Goal: Information Seeking & Learning: Learn about a topic

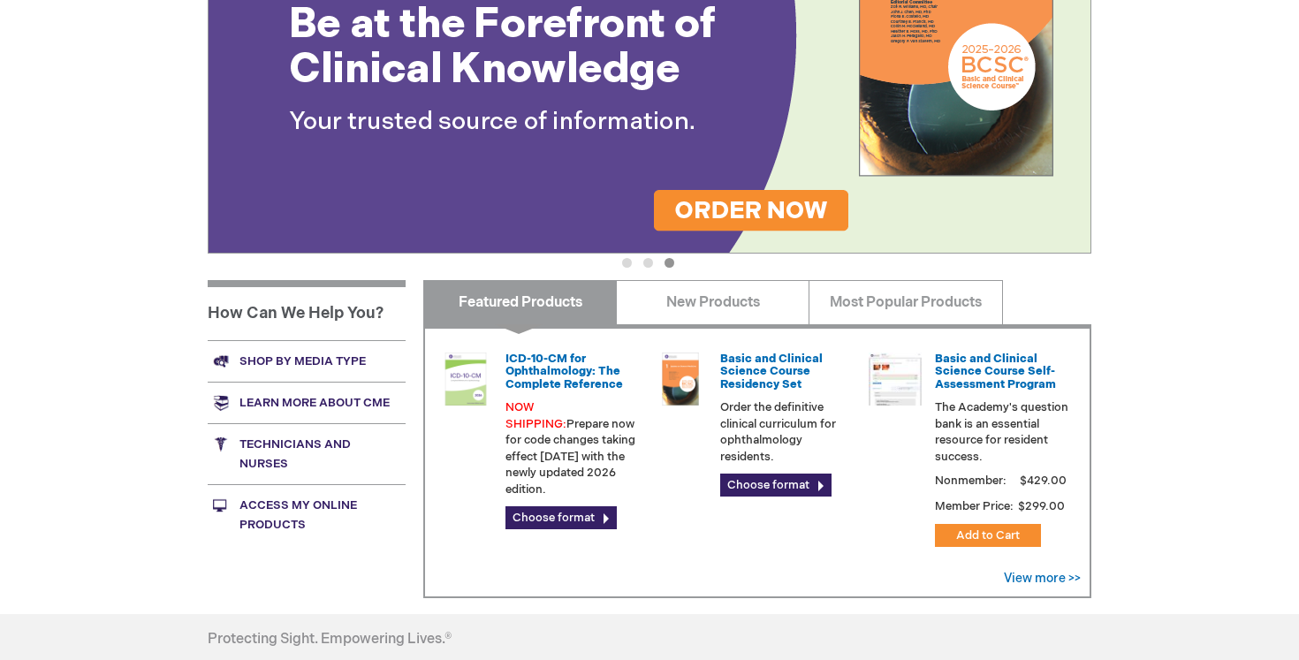
scroll to position [433, 0]
click at [984, 374] on link "Basic and Clinical Science Course Self-Assessment Program" at bounding box center [995, 373] width 121 height 40
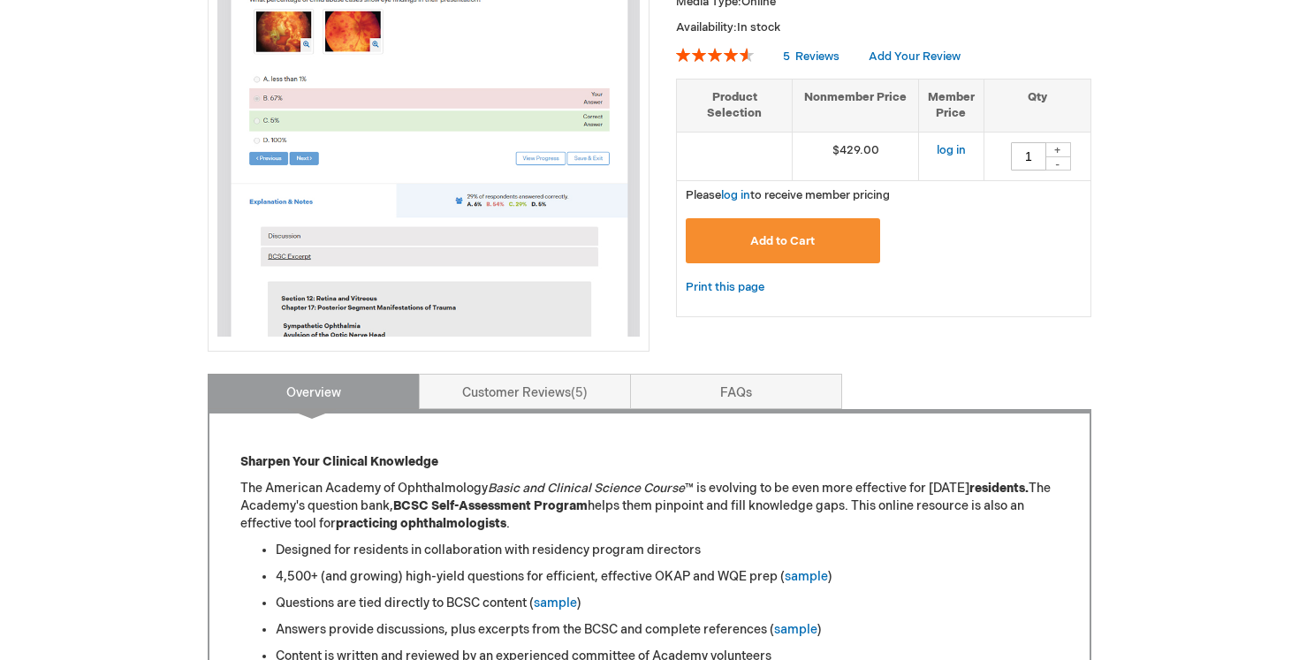
scroll to position [363, 0]
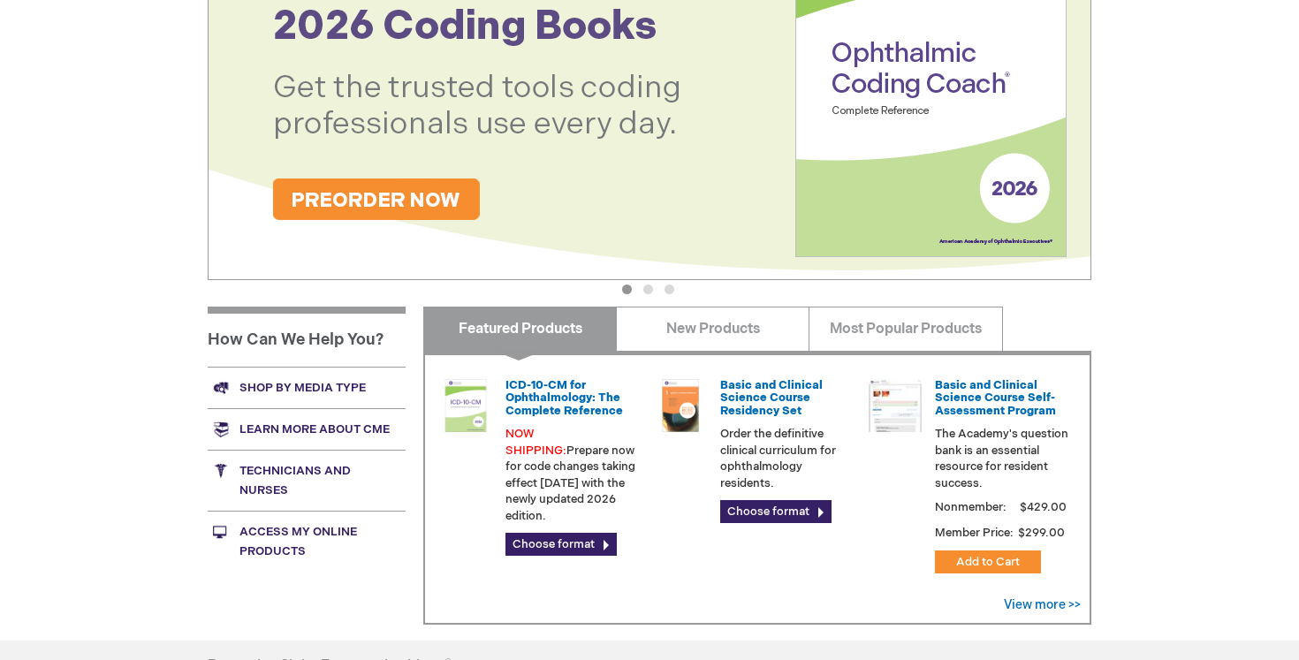
scroll to position [407, 0]
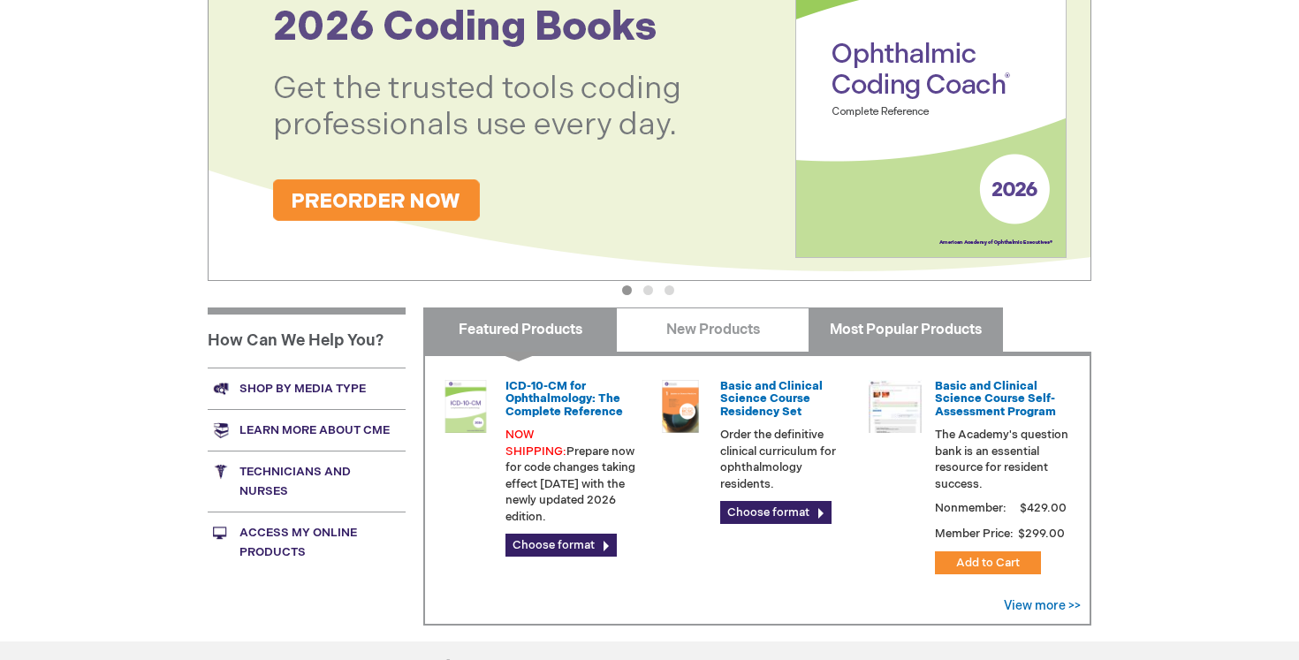
click at [871, 320] on link "Most Popular Products" at bounding box center [906, 330] width 194 height 44
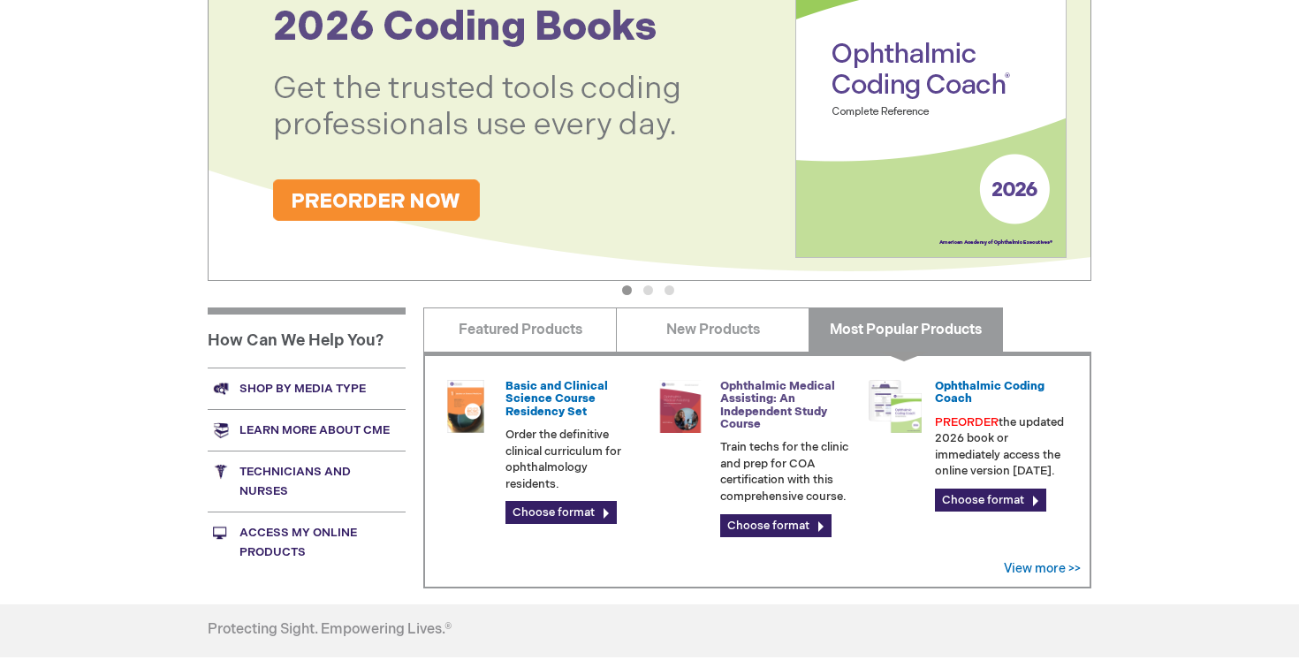
click at [756, 399] on link "Ophthalmic Medical Assisting: An Independent Study Course" at bounding box center [777, 405] width 115 height 52
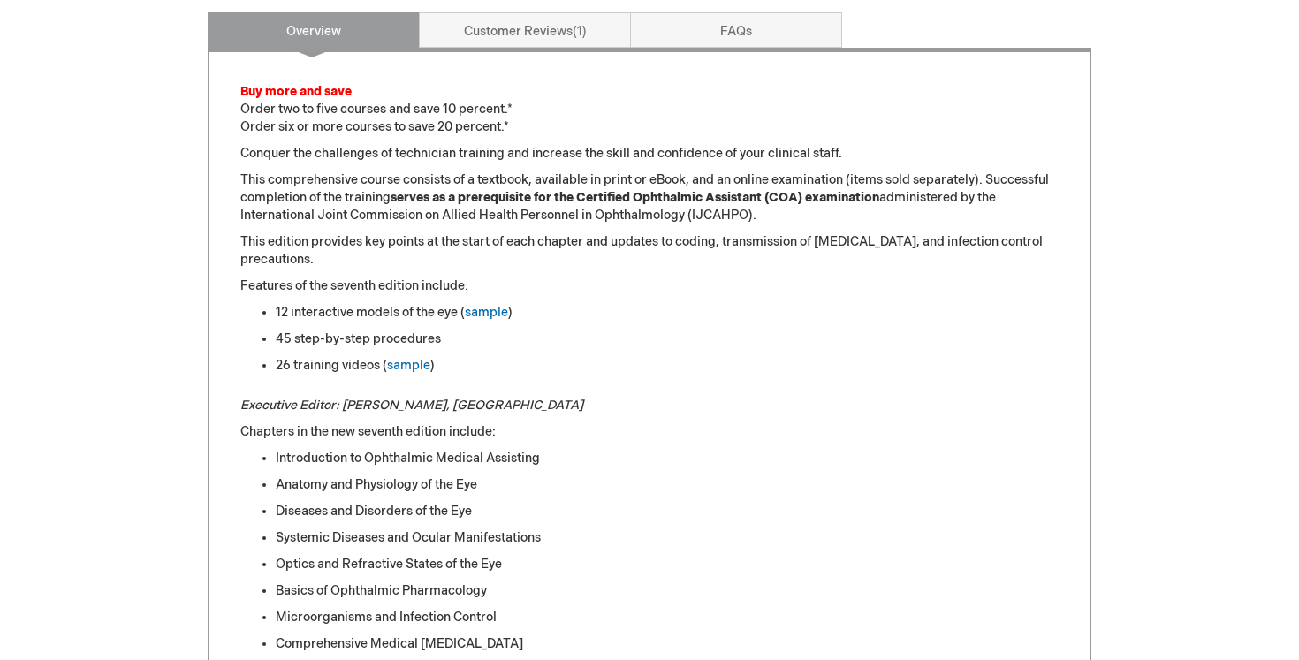
scroll to position [857, 0]
click at [499, 310] on link "sample" at bounding box center [486, 311] width 43 height 15
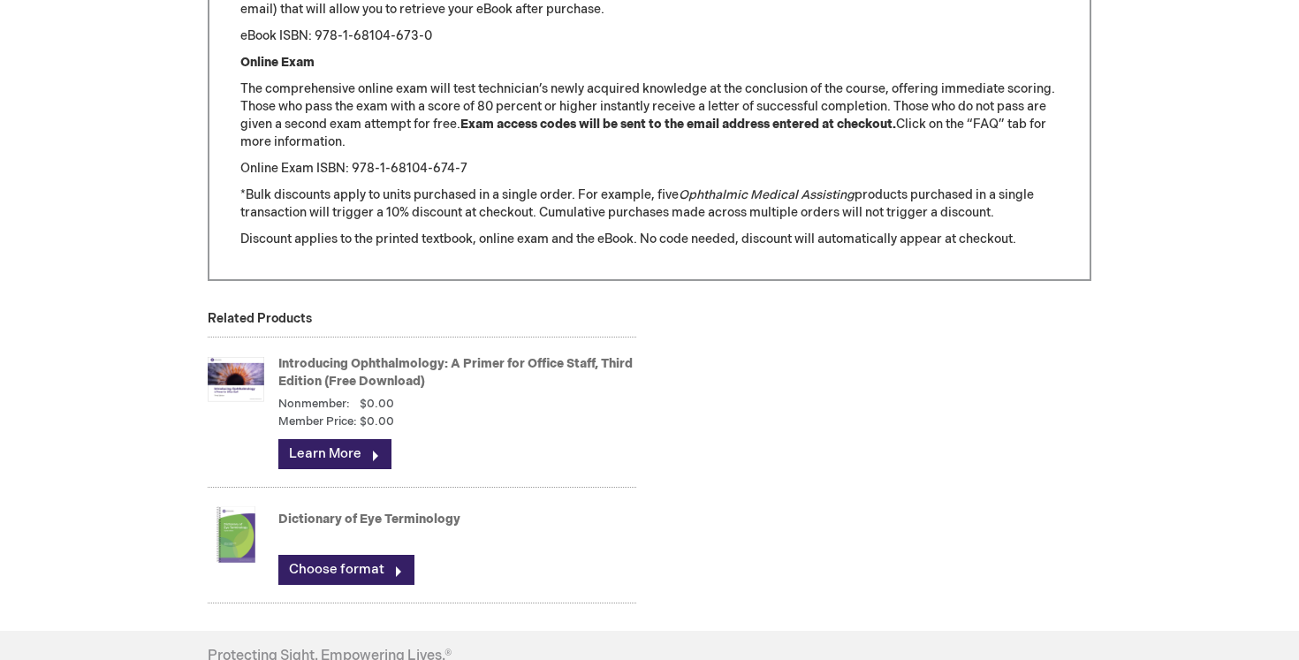
scroll to position [2352, 0]
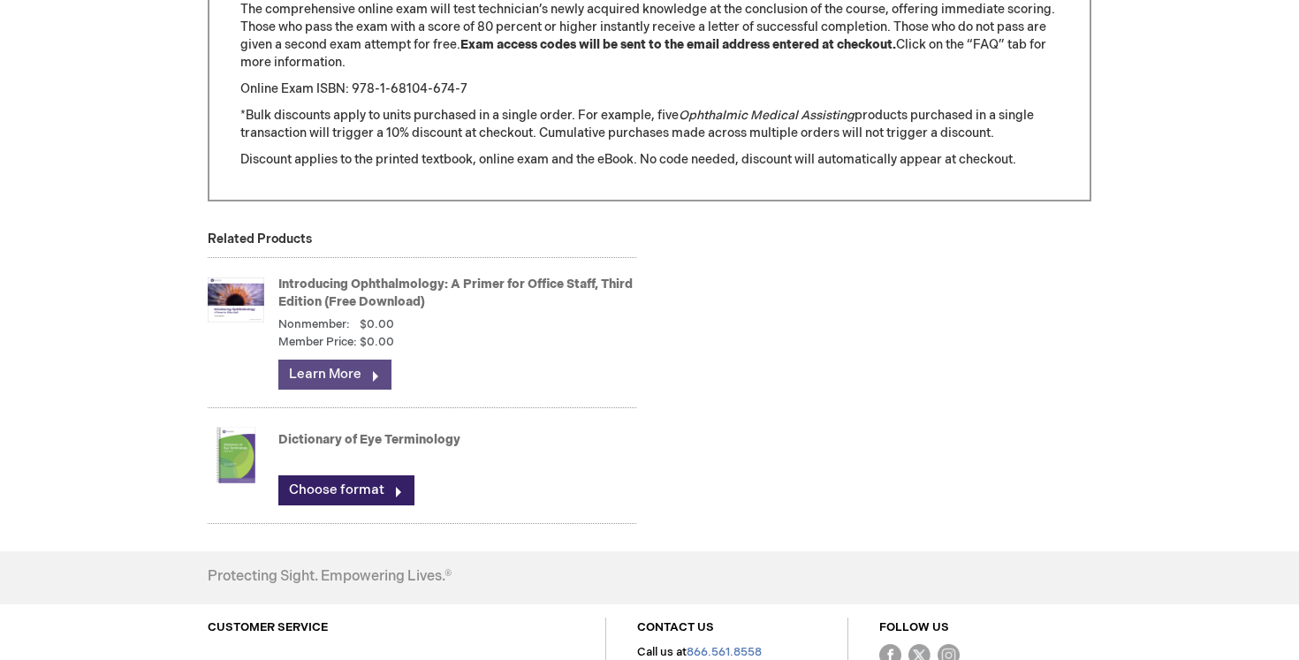
click at [380, 368] on link "Learn More" at bounding box center [334, 375] width 113 height 30
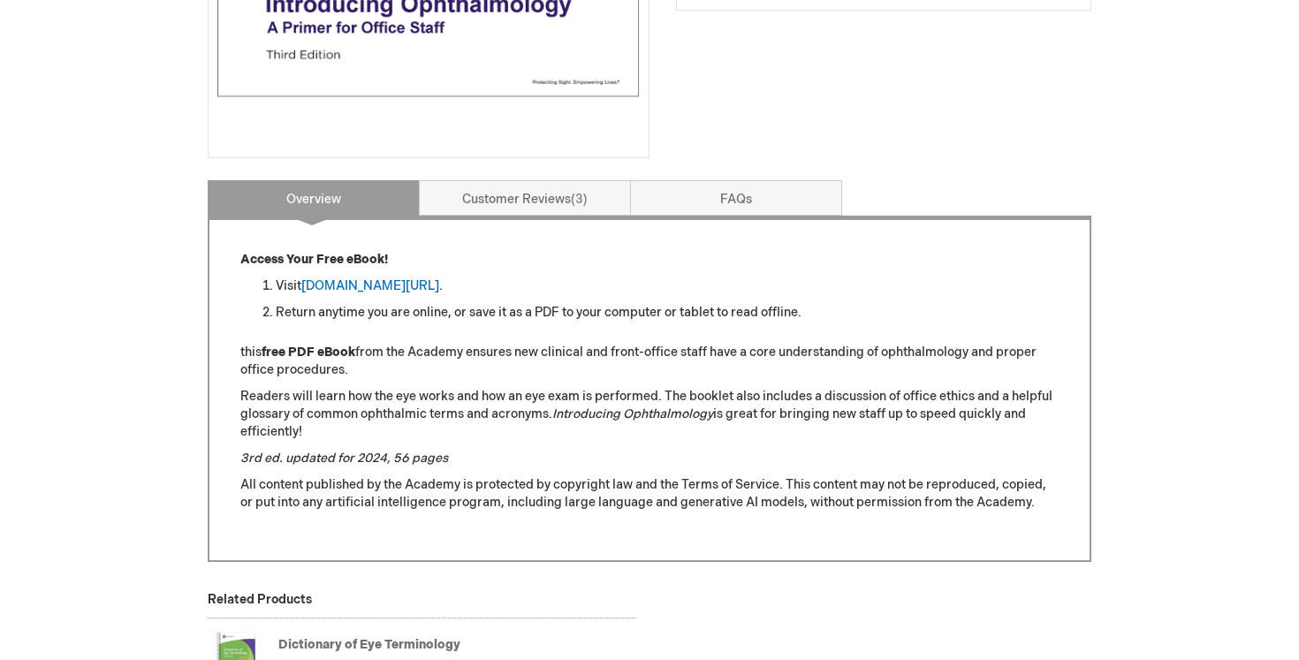
scroll to position [569, 0]
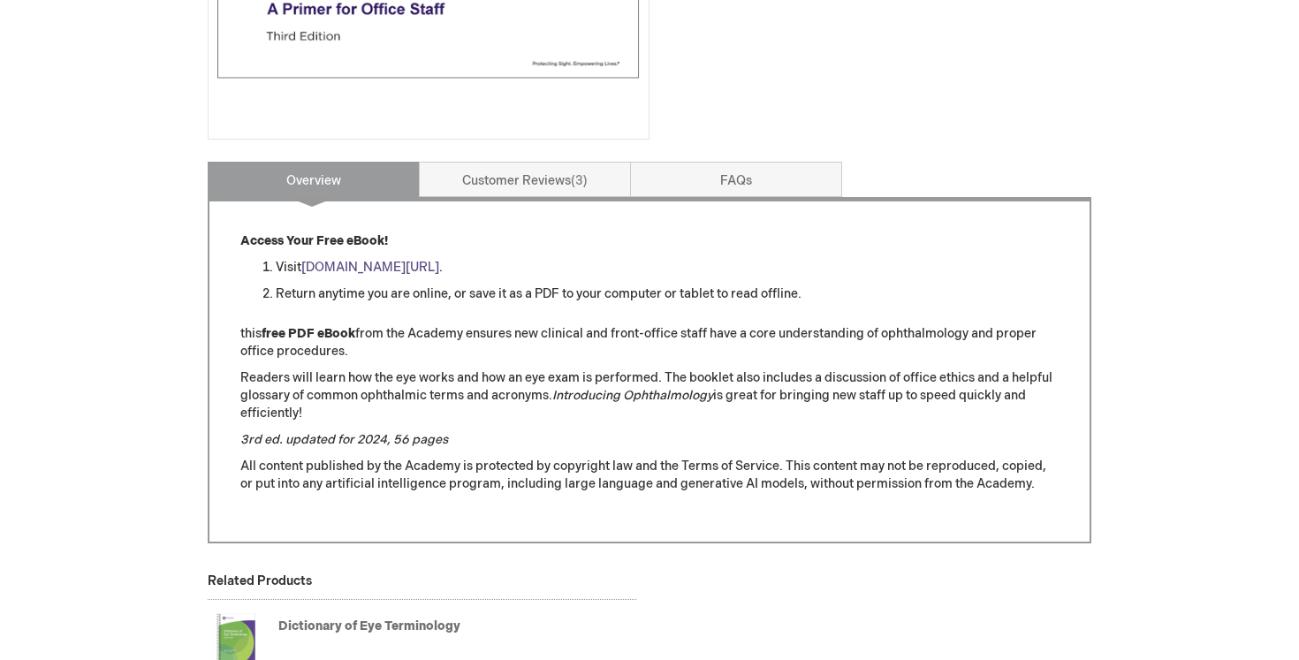
click at [439, 265] on link "[DOMAIN_NAME][URL]" at bounding box center [370, 267] width 138 height 15
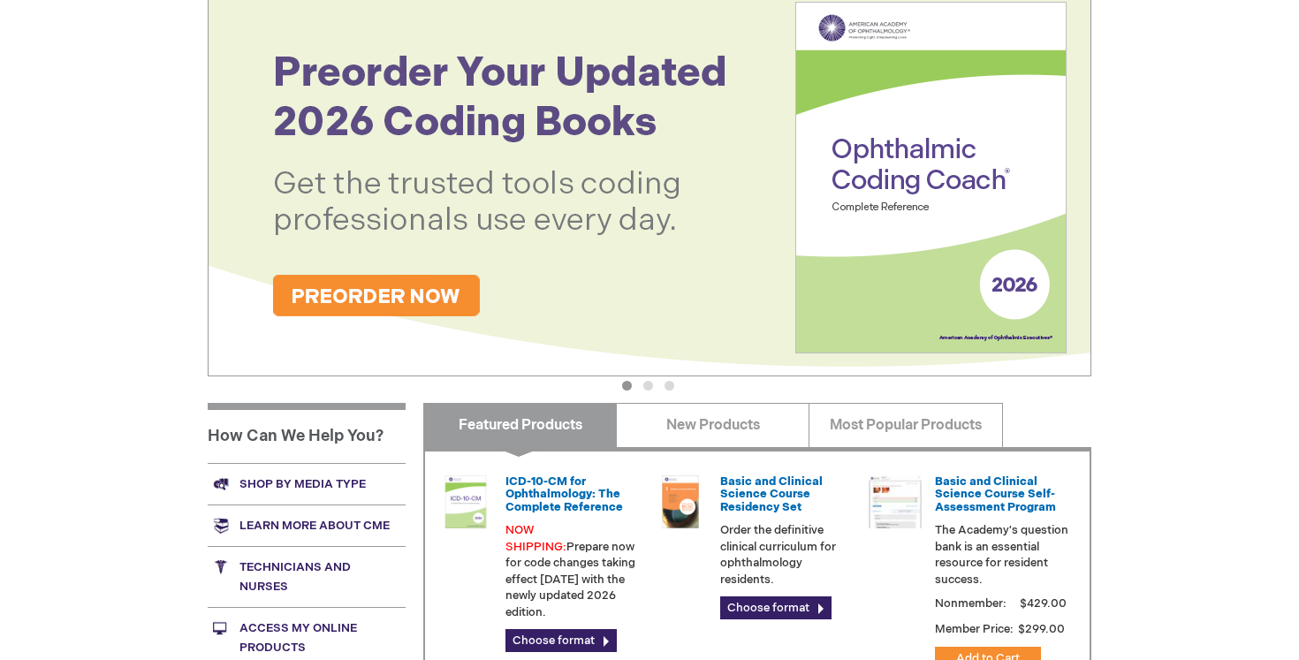
scroll to position [308, 0]
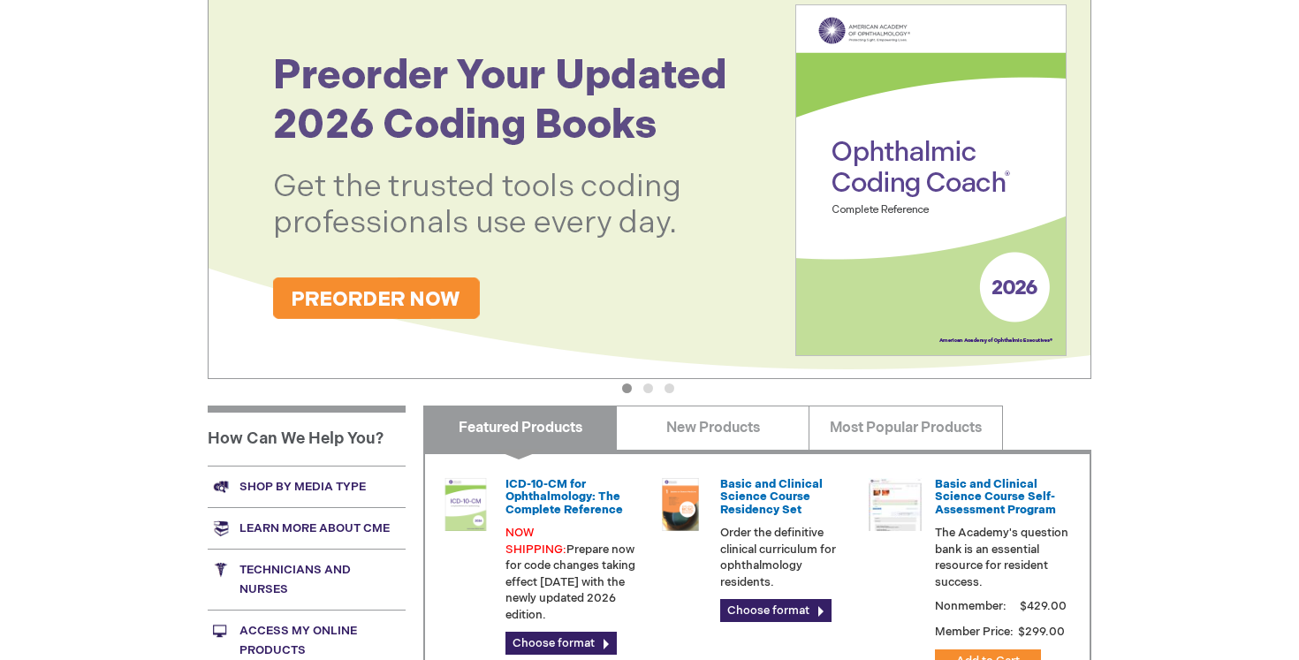
click at [476, 238] on img at bounding box center [650, 180] width 884 height 398
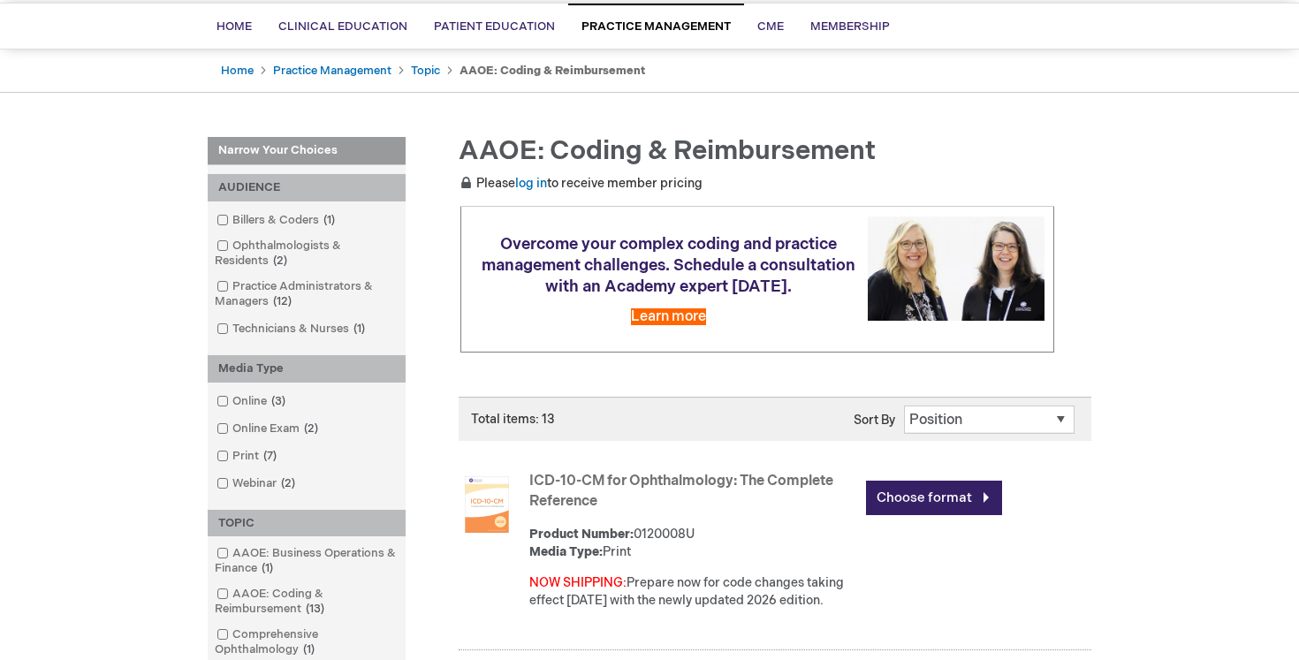
scroll to position [127, 0]
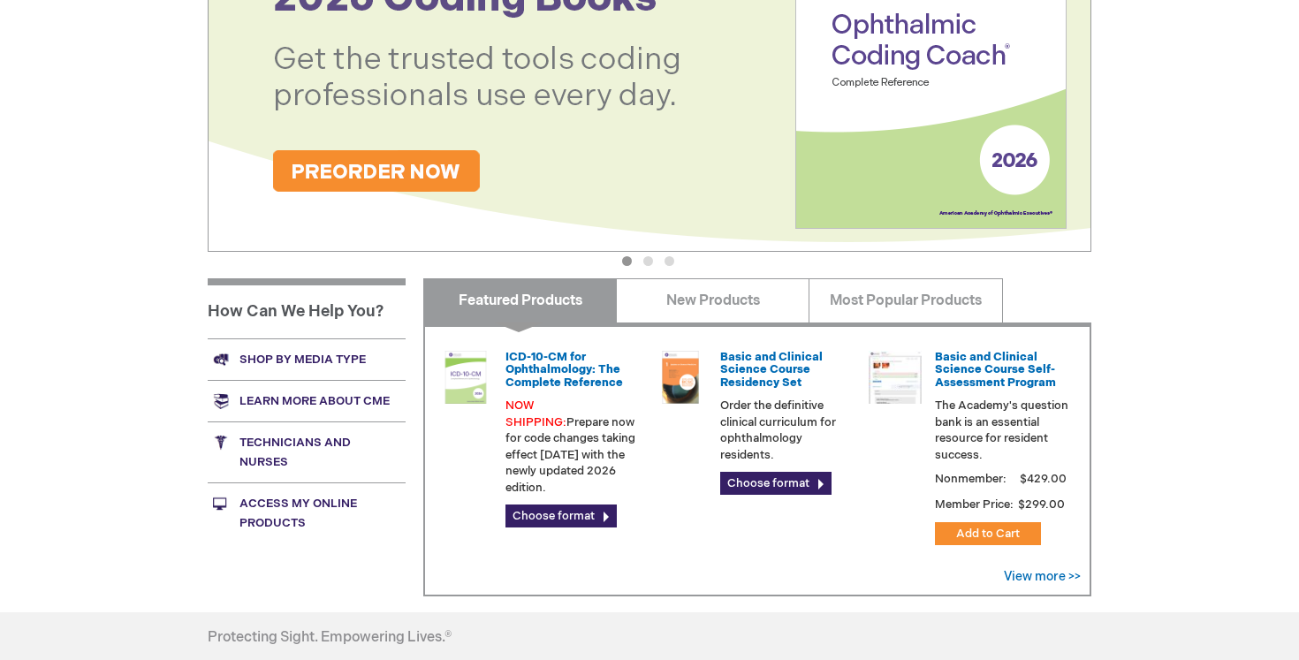
scroll to position [452, 0]
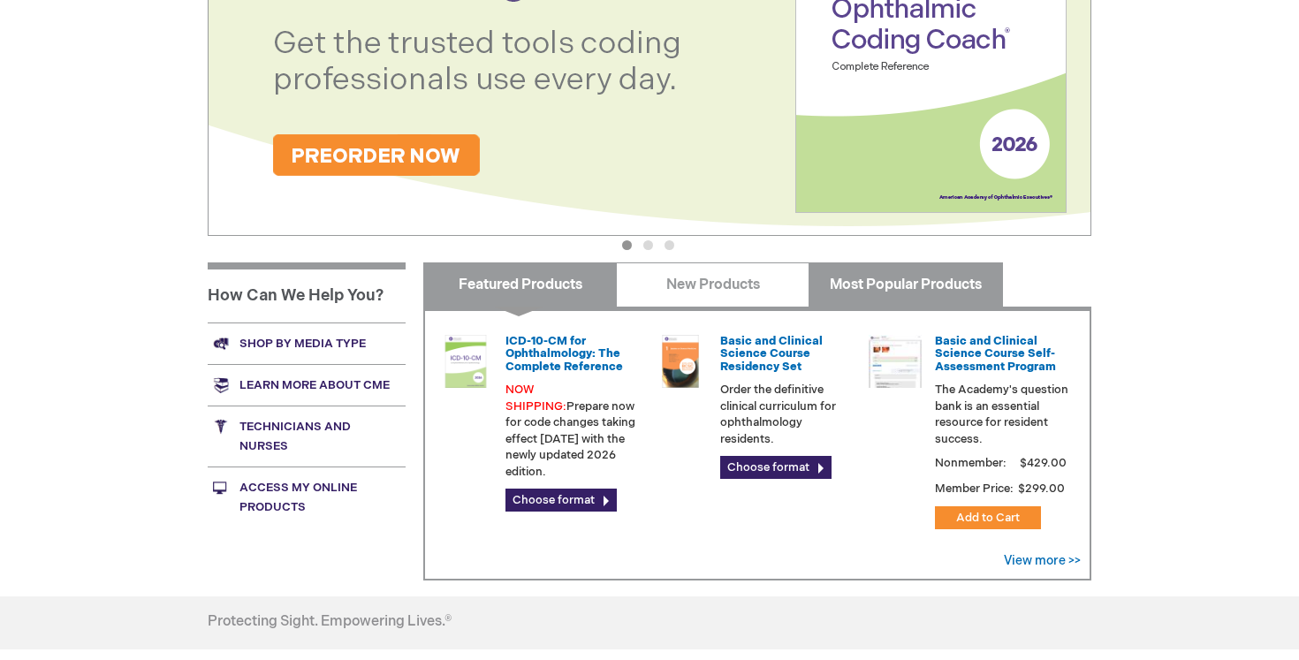
click at [887, 281] on link "Most Popular Products" at bounding box center [906, 284] width 194 height 44
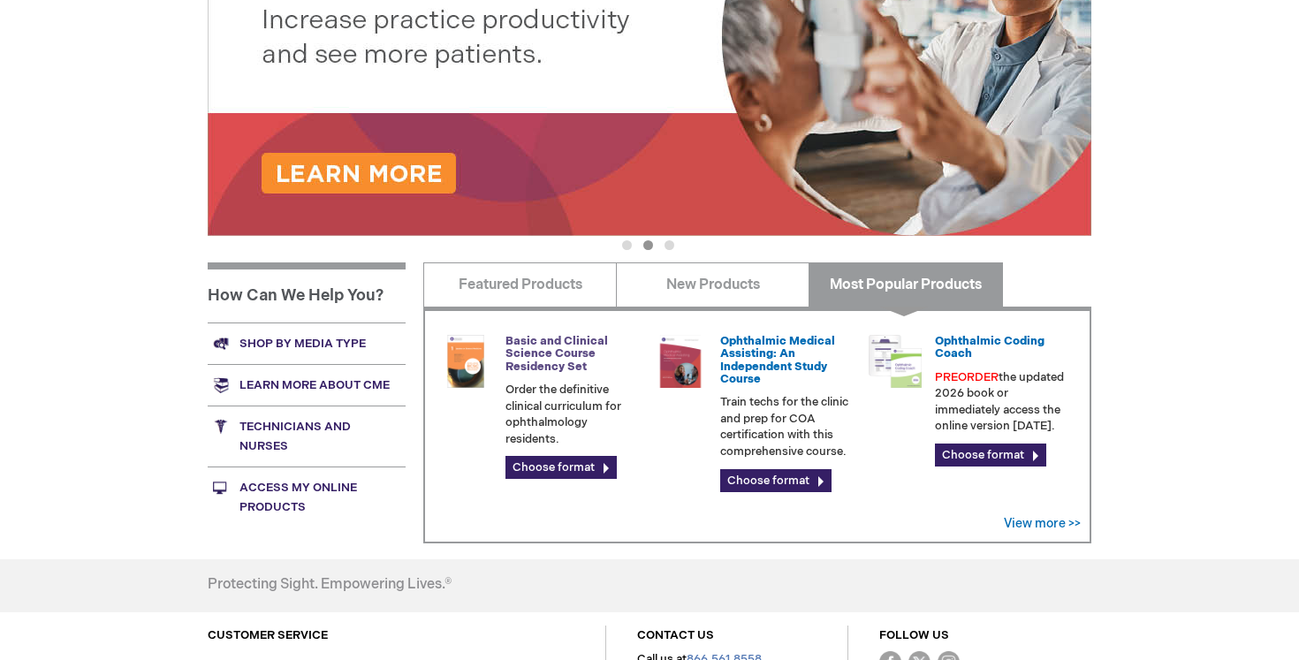
click at [572, 369] on link "Basic and Clinical Science Course Residency Set" at bounding box center [556, 354] width 103 height 40
